Goal: Transaction & Acquisition: Purchase product/service

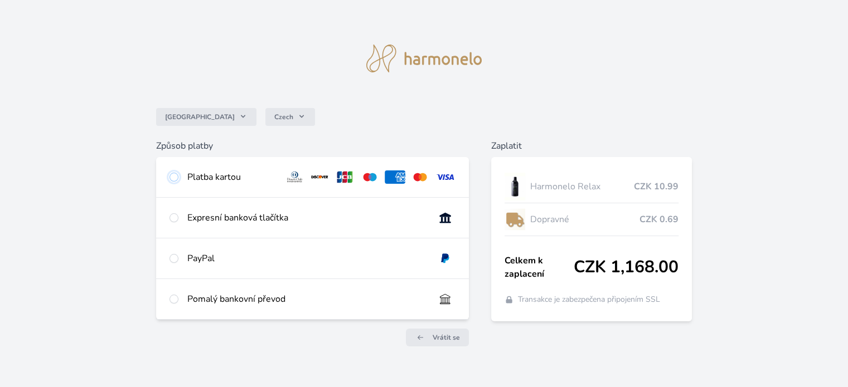
click at [173, 174] on input "radio" at bounding box center [173, 177] width 9 height 9
radio input "true"
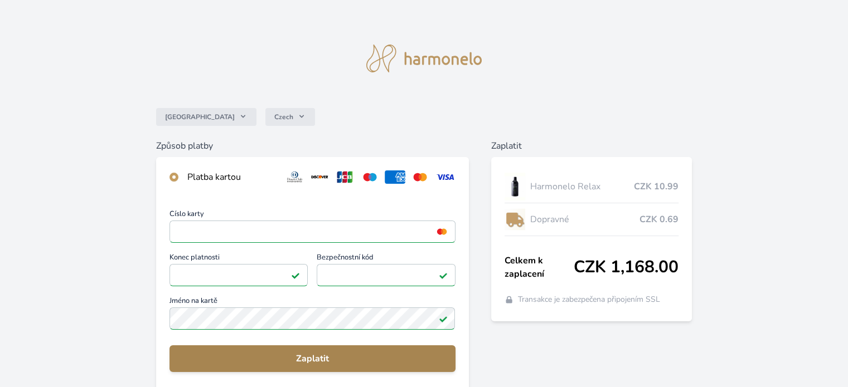
click at [307, 354] on span "Zaplatit" at bounding box center [312, 358] width 268 height 13
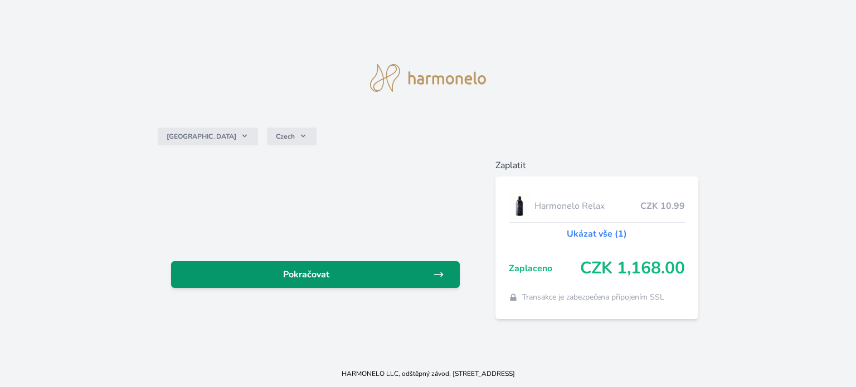
click at [308, 274] on span "Pokračovat" at bounding box center [306, 274] width 253 height 13
